Goal: Check status: Check status

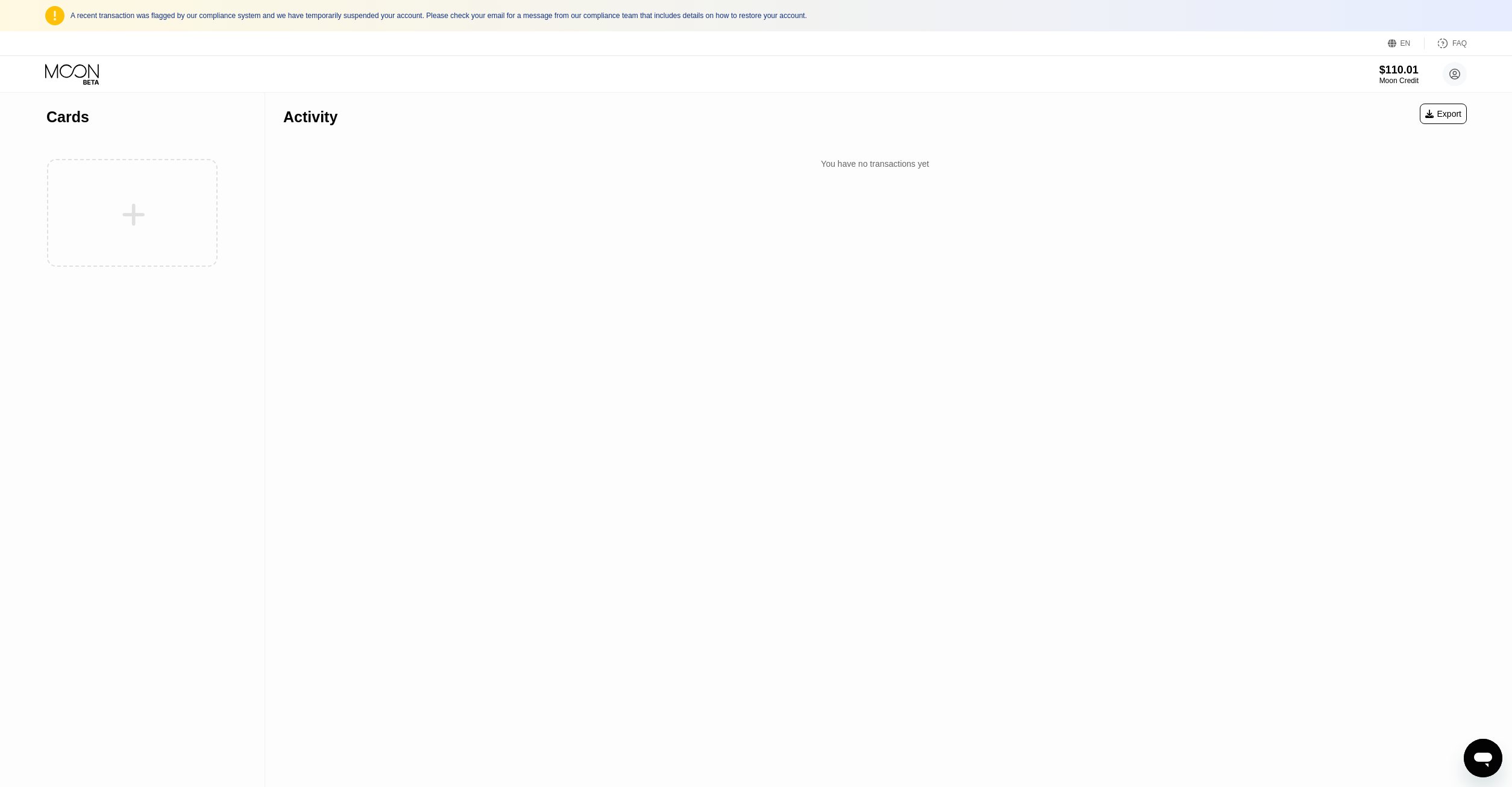
click at [978, 333] on div "Activity Export You have no transactions yet" at bounding box center [875, 440] width 1220 height 694
